Goal: Transaction & Acquisition: Purchase product/service

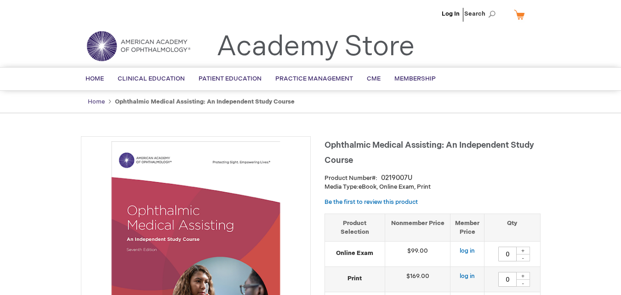
click at [95, 99] on link "Home" at bounding box center [96, 101] width 17 height 7
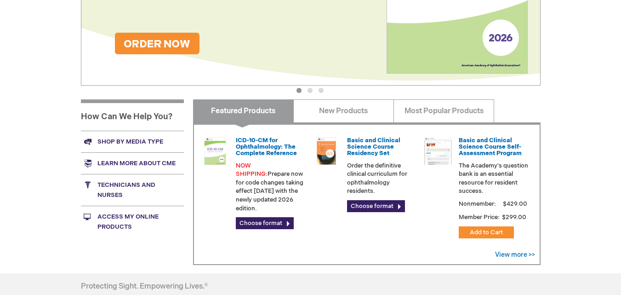
scroll to position [230, 0]
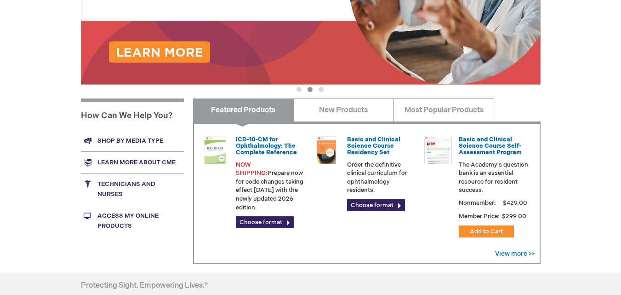
click at [97, 180] on link "Technicians and nurses" at bounding box center [132, 189] width 103 height 32
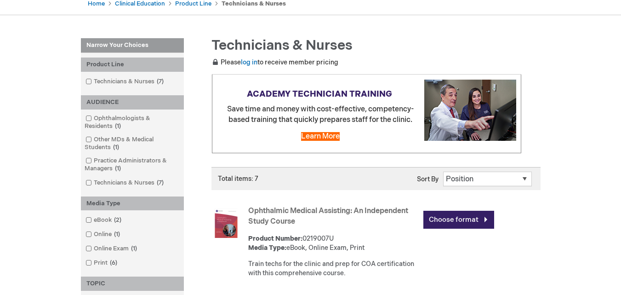
scroll to position [27, 0]
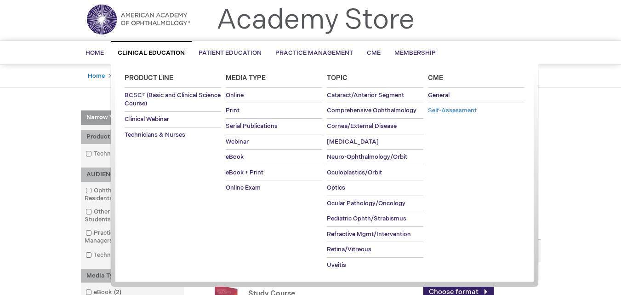
click at [455, 113] on span "Self-Assessment" at bounding box center [452, 110] width 49 height 7
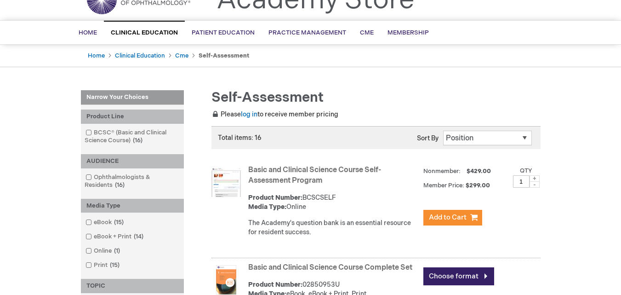
scroll to position [46, 0]
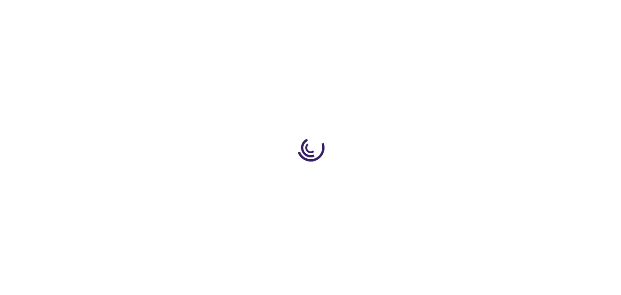
type input "0"
